Goal: Find specific page/section: Find specific page/section

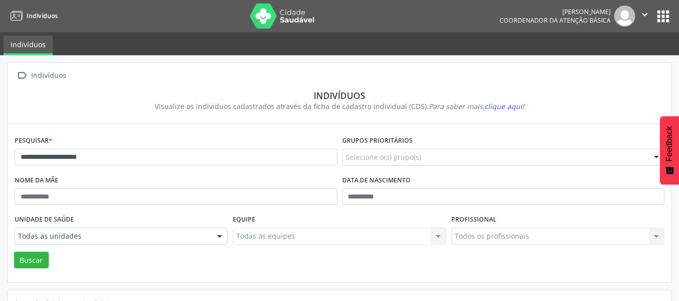
click at [668, 13] on button "apps" at bounding box center [663, 17] width 18 height 18
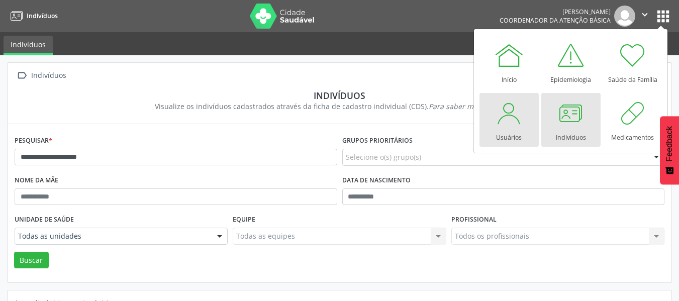
click at [499, 119] on div at bounding box center [509, 113] width 30 height 30
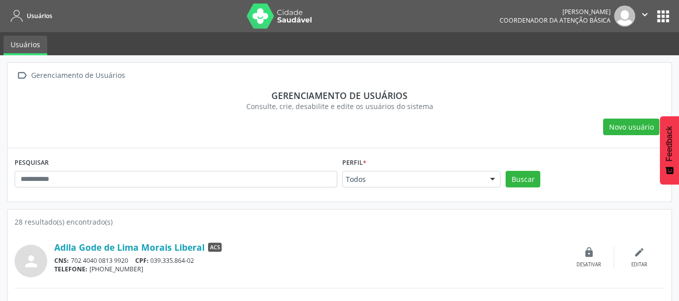
click at [629, 15] on img at bounding box center [624, 16] width 21 height 21
click at [644, 19] on icon "" at bounding box center [644, 14] width 11 height 11
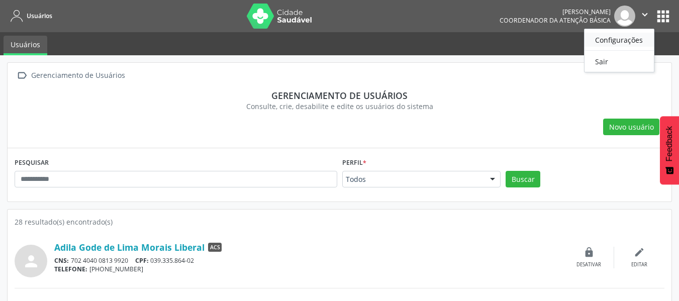
click at [626, 42] on link "Configurações" at bounding box center [618, 40] width 69 height 14
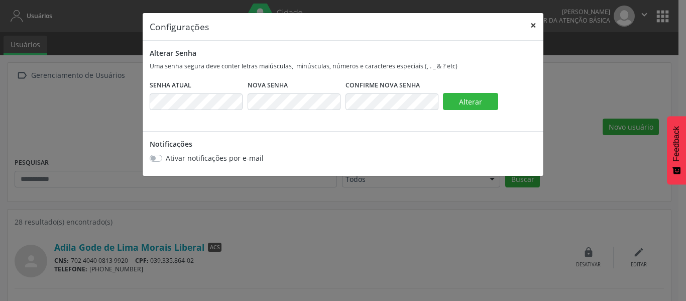
click at [531, 26] on button "×" at bounding box center [533, 25] width 20 height 25
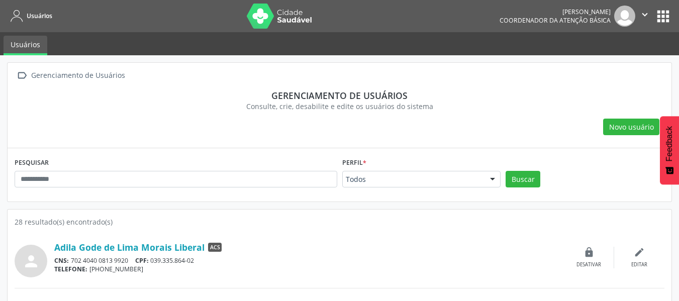
click at [112, 46] on ul "Usuários" at bounding box center [339, 43] width 679 height 23
